Goal: Transaction & Acquisition: Purchase product/service

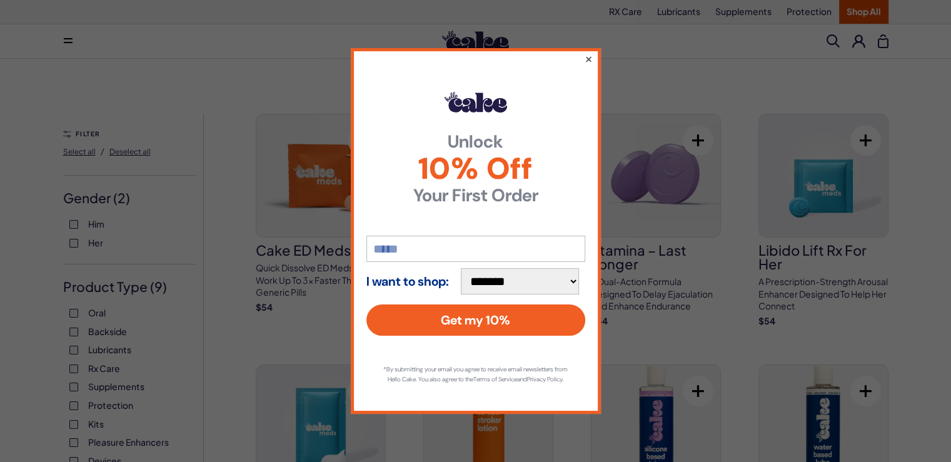
click at [588, 54] on button "×" at bounding box center [588, 58] width 8 height 15
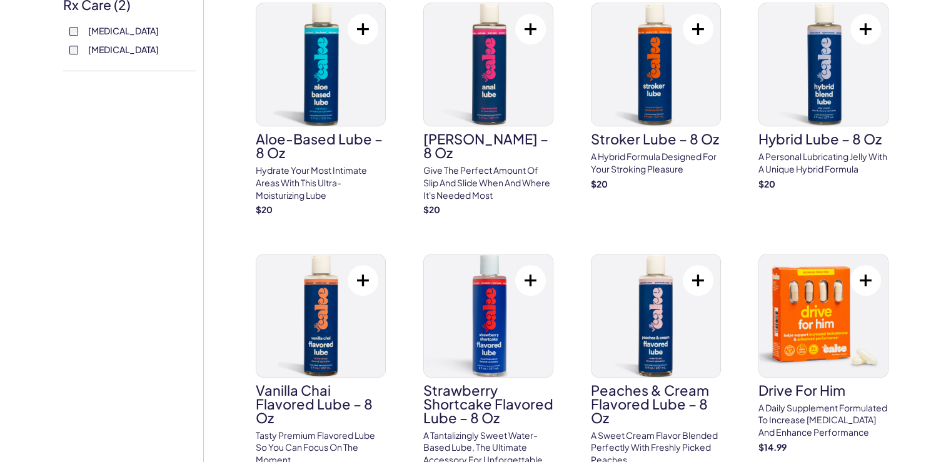
scroll to position [687, 0]
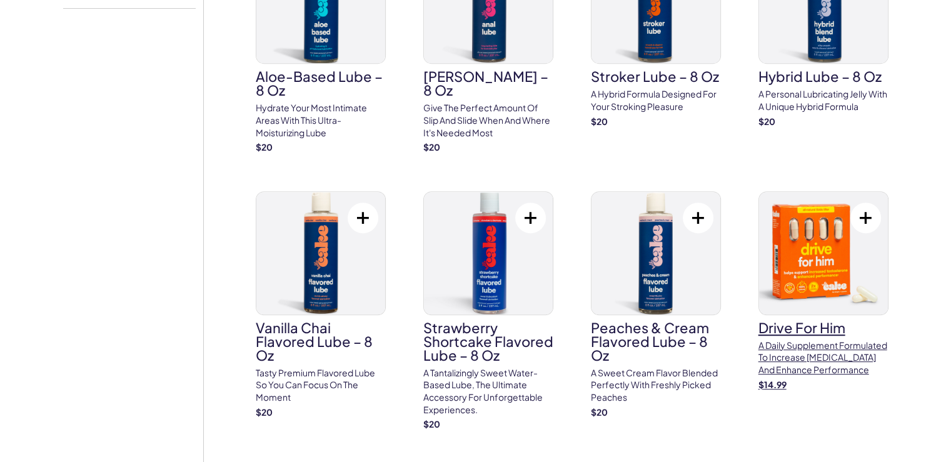
click at [834, 344] on p "A daily supplement formulated to increase [MEDICAL_DATA] and enhance performance" at bounding box center [823, 357] width 130 height 37
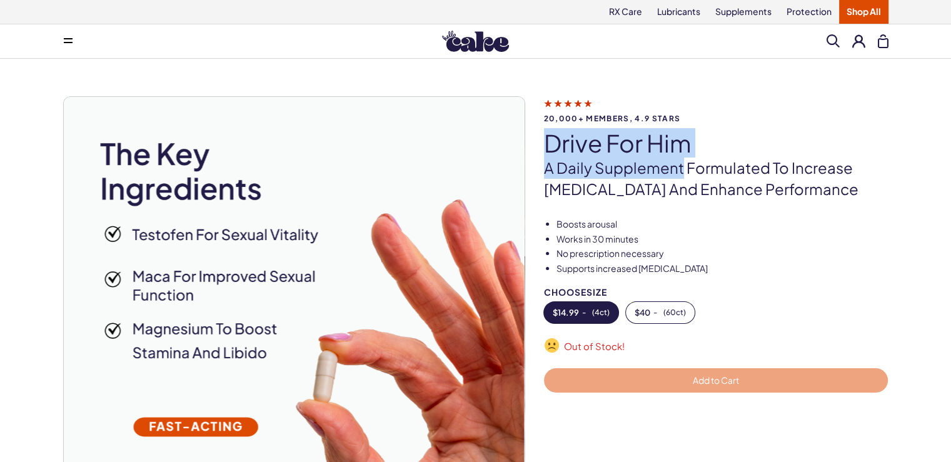
drag, startPoint x: 548, startPoint y: 141, endPoint x: 680, endPoint y: 167, distance: 134.5
click at [680, 167] on div "20,000+ members, 4.9 stars drive for him A daily supplement formulated to incre…" at bounding box center [725, 147] width 363 height 103
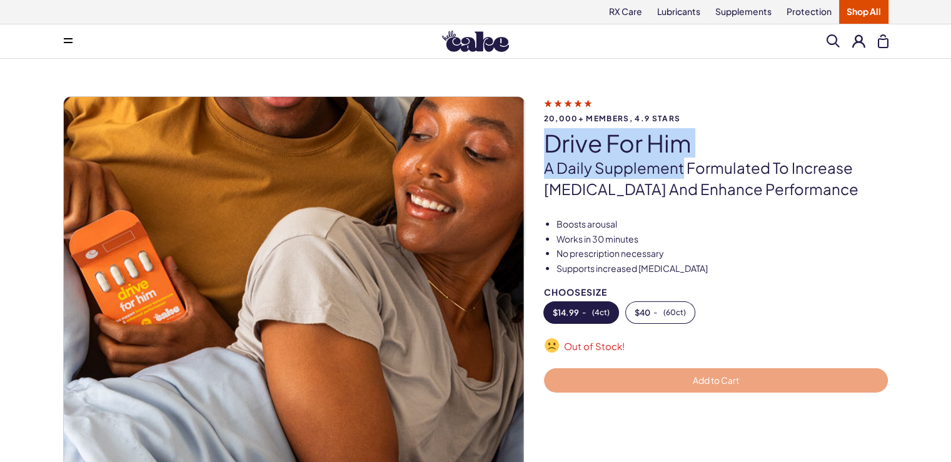
copy div "drive for him A daily supplement"
